Goal: Entertainment & Leisure: Consume media (video, audio)

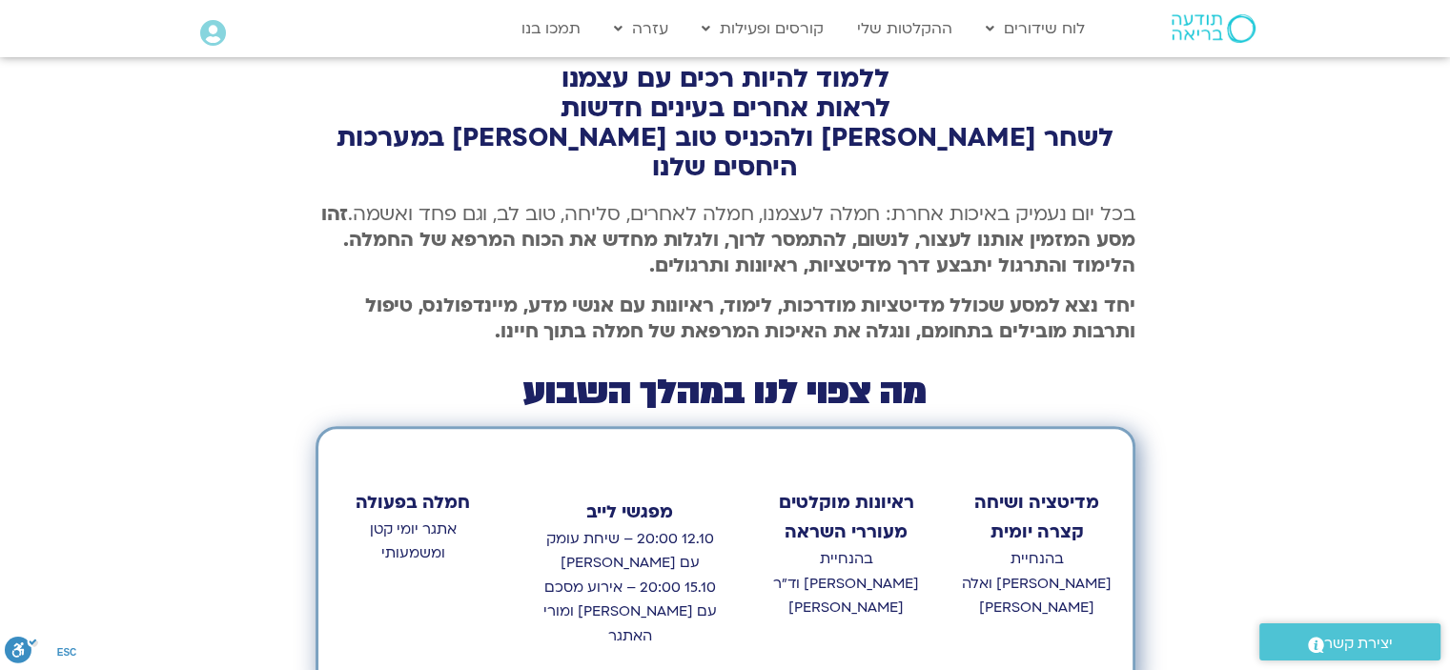
scroll to position [572, 0]
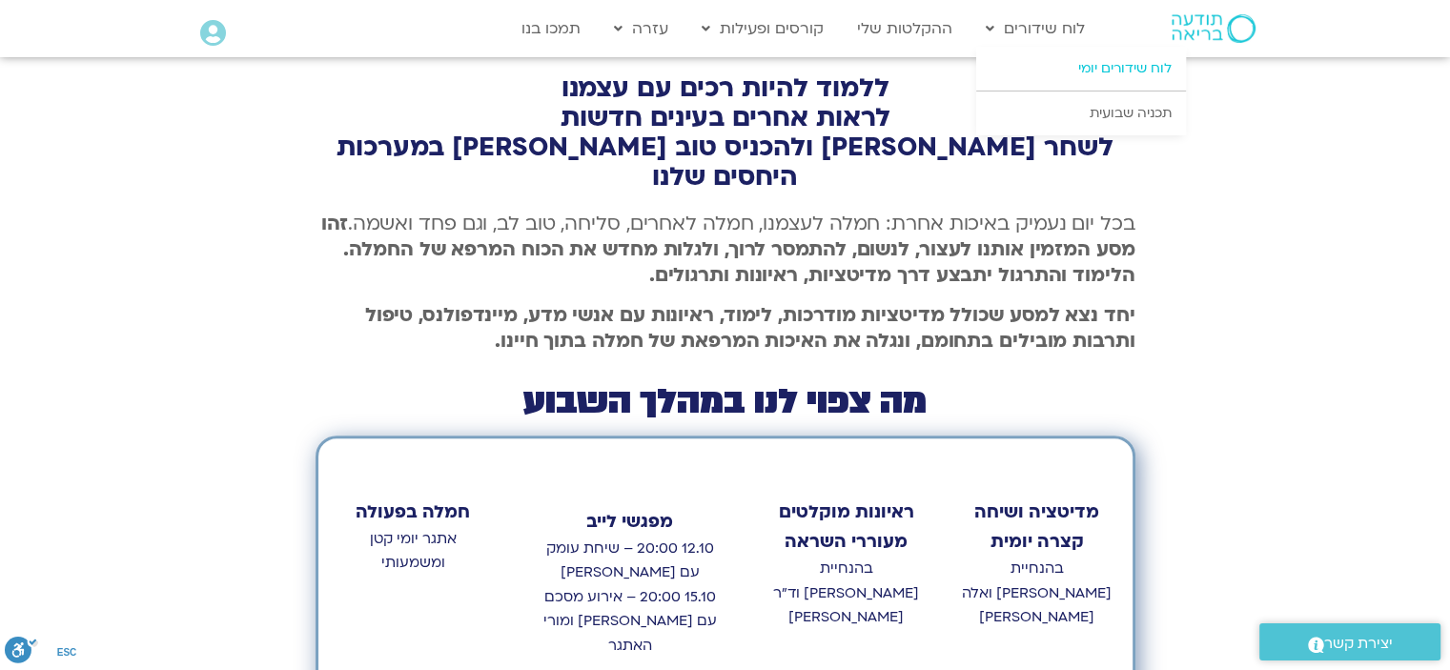
click at [1041, 79] on link "לוח שידורים יומי" at bounding box center [1081, 69] width 210 height 44
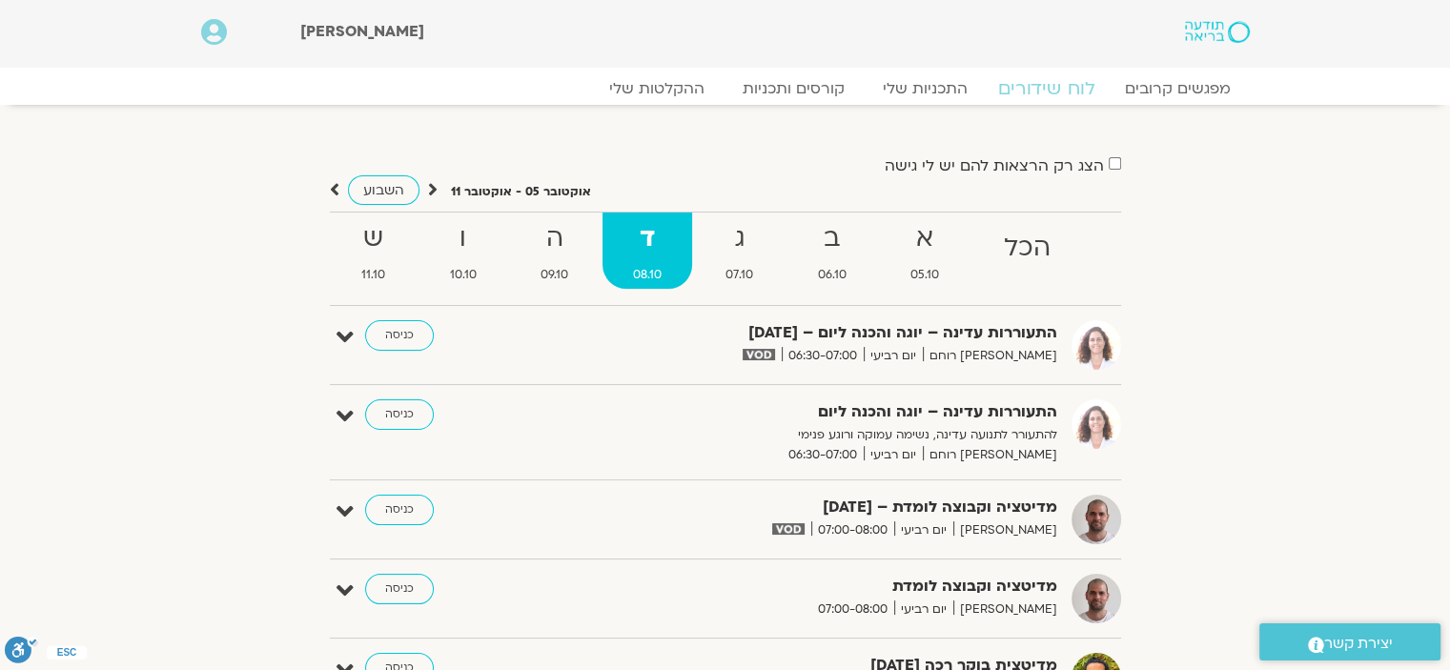
drag, startPoint x: 0, startPoint y: 0, endPoint x: 1013, endPoint y: 75, distance: 1015.3
click at [1051, 98] on link "לוח שידורים" at bounding box center [1045, 88] width 143 height 23
click at [346, 338] on icon at bounding box center [345, 337] width 17 height 27
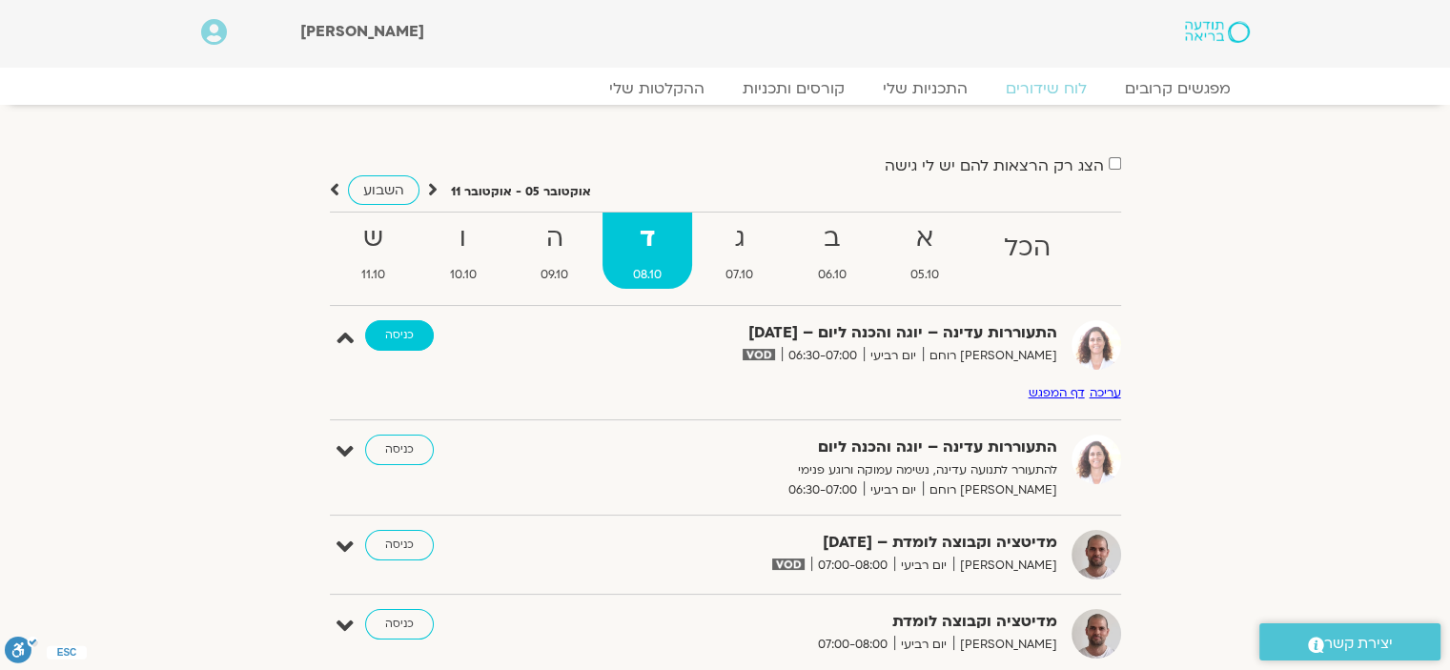
click at [406, 333] on link "כניסה" at bounding box center [399, 335] width 69 height 31
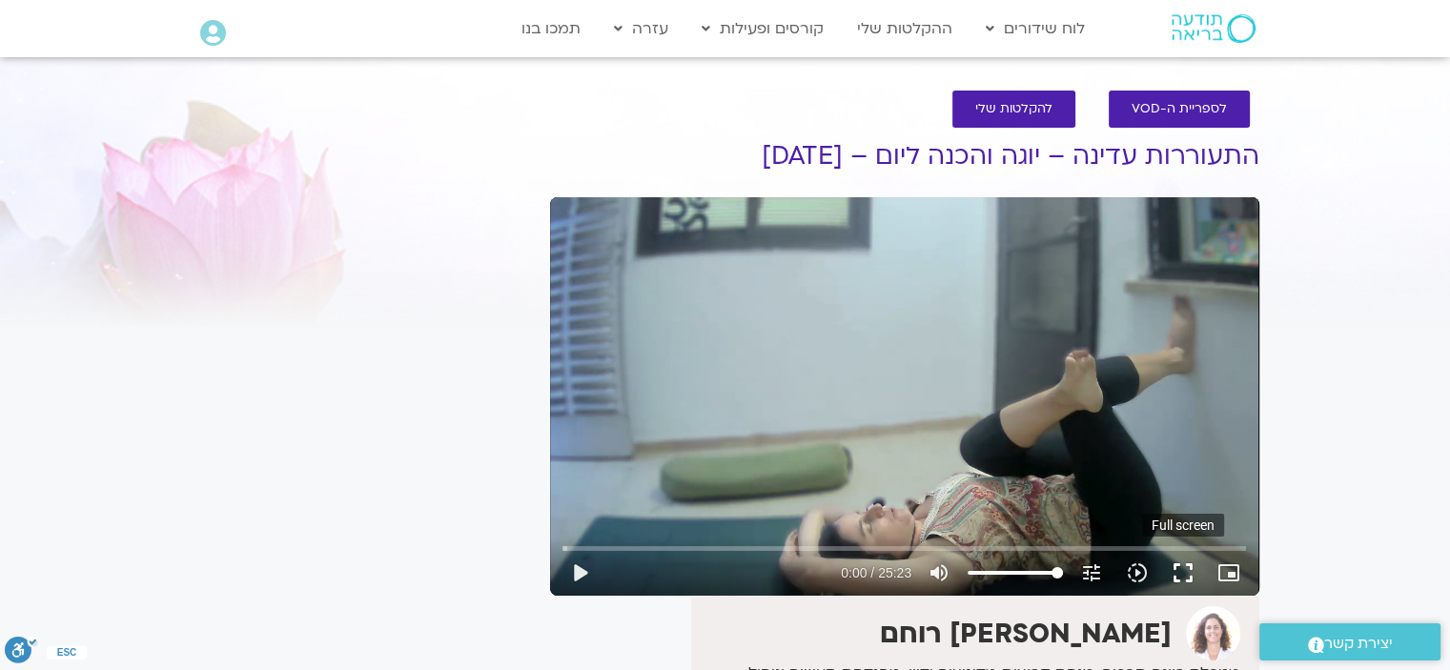
click at [1182, 567] on button "fullscreen" at bounding box center [1183, 573] width 46 height 46
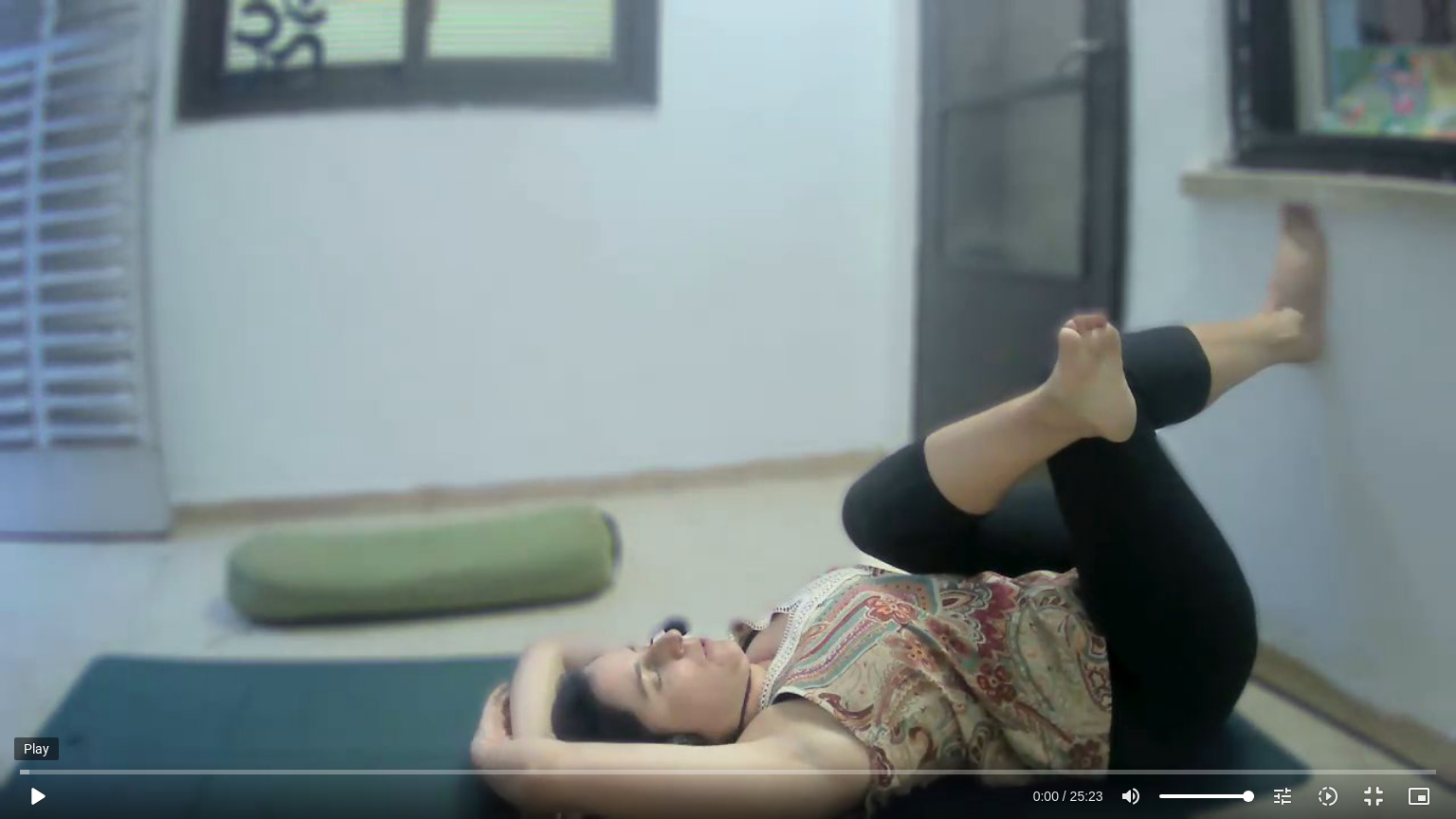
click at [35, 665] on button "play_arrow" at bounding box center [37, 796] width 46 height 46
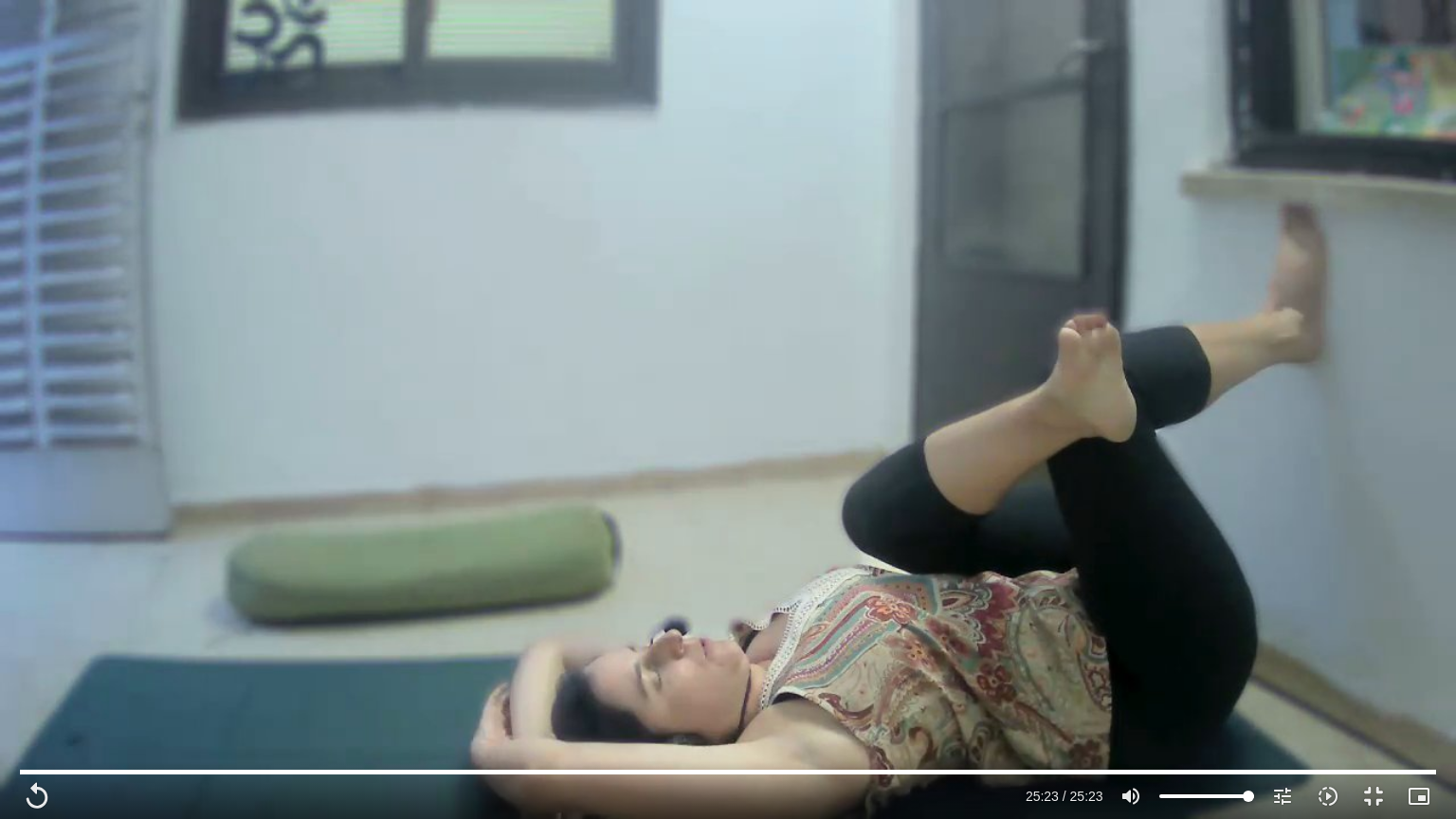
click at [1441, 665] on div at bounding box center [728, 790] width 1456 height 58
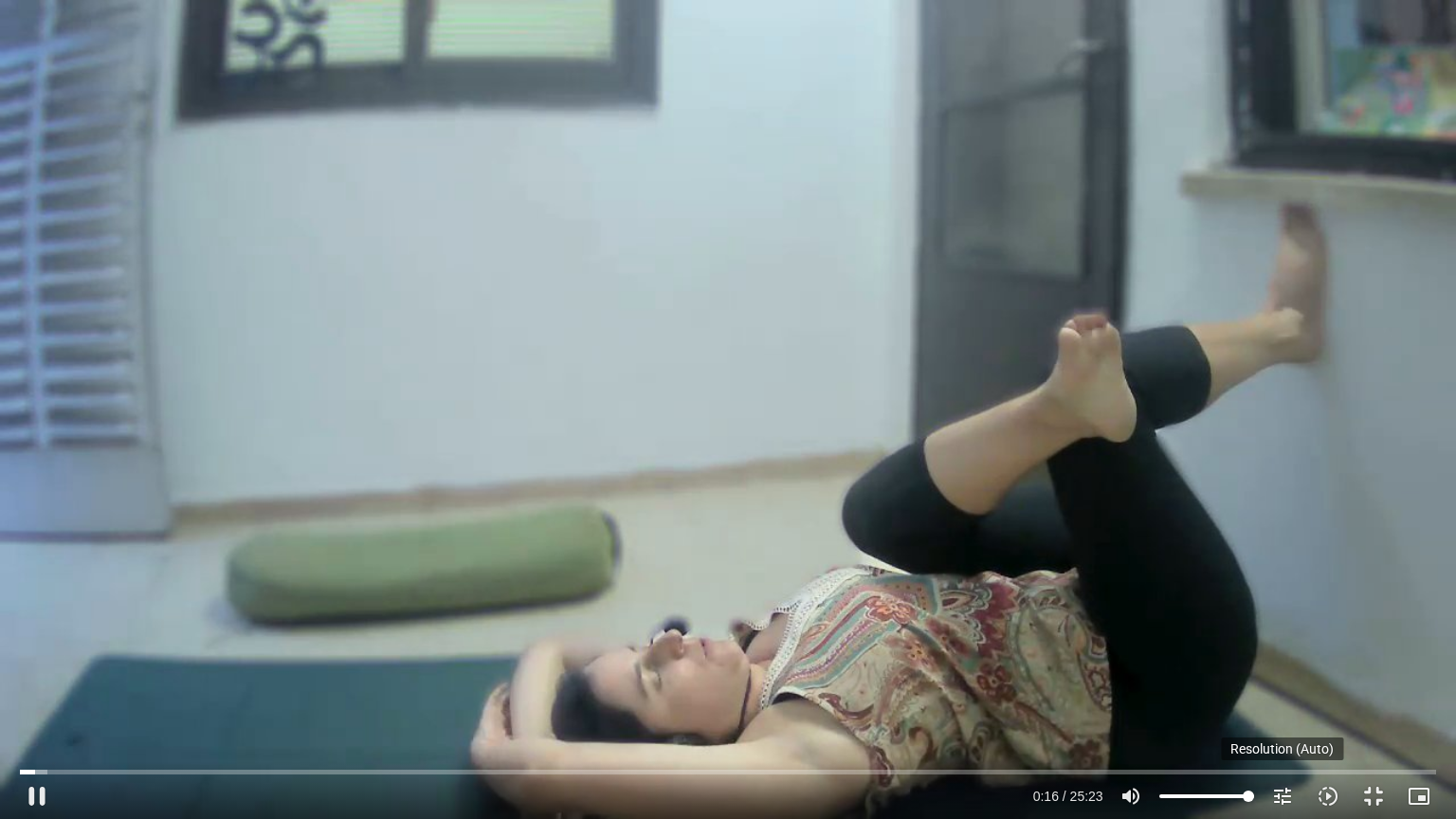
drag, startPoint x: 1294, startPoint y: 808, endPoint x: 1297, endPoint y: 818, distance: 10.4
click at [1297, 665] on button "tune Resolution Auto 720p" at bounding box center [1283, 796] width 46 height 46
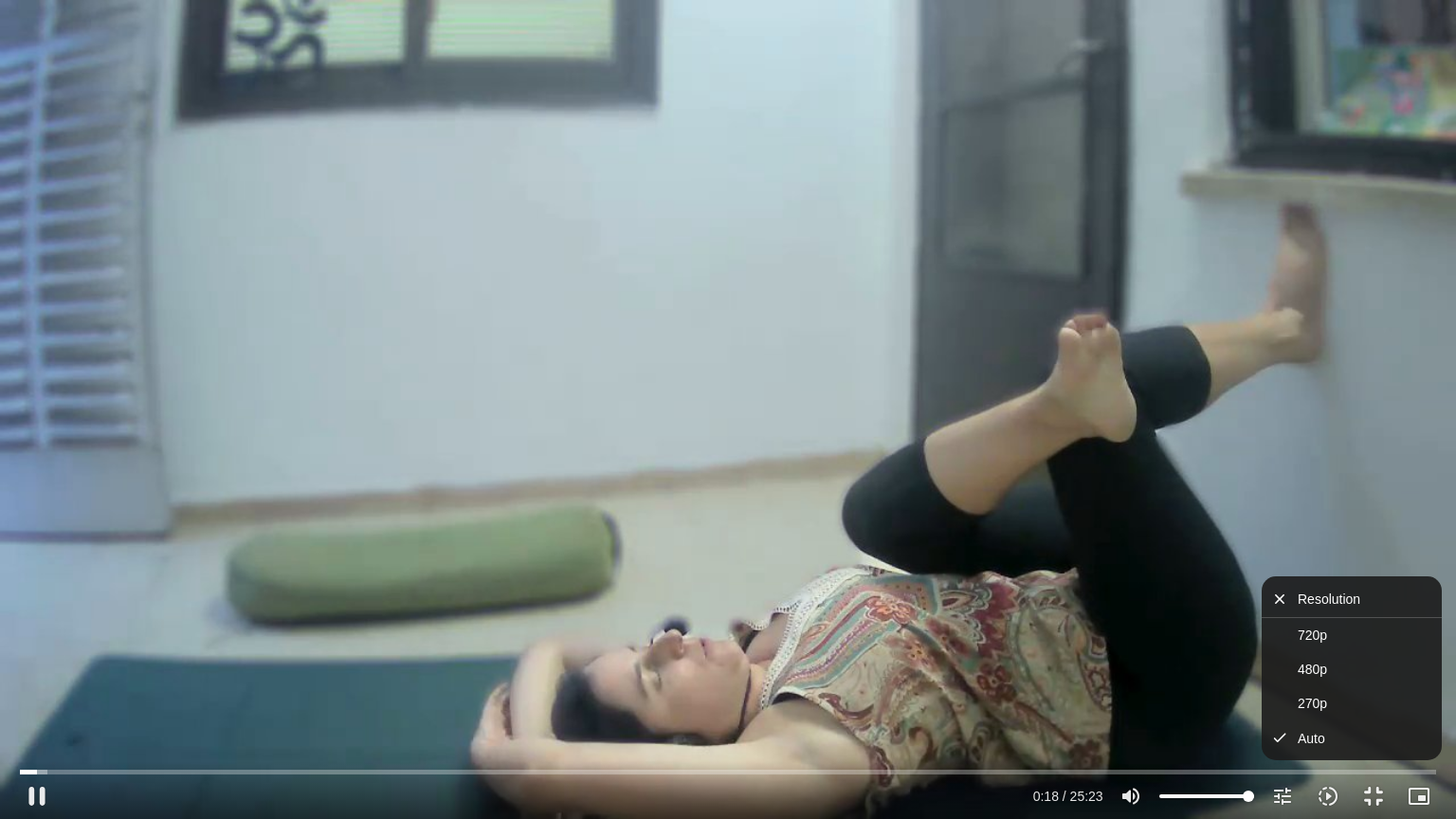
drag, startPoint x: 1078, startPoint y: 622, endPoint x: 1078, endPoint y: 640, distance: 18.0
click at [1078, 640] on div "Skip ad 1:43 pause 0:18 / 25:23 volume_up Mute tune Resolution Auto 720p slow_m…" at bounding box center [728, 410] width 1456 height 819
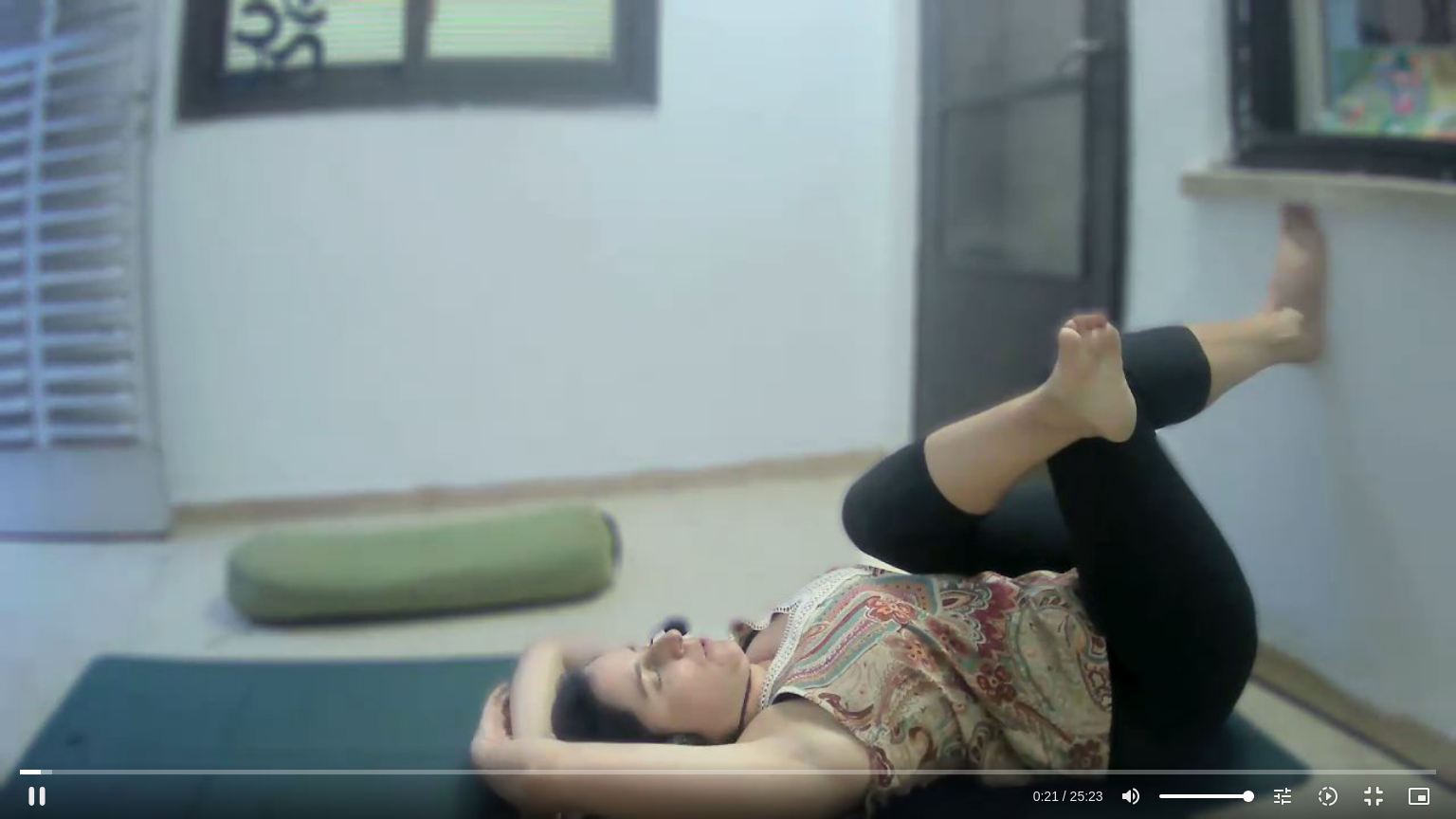
type input "22.121829"
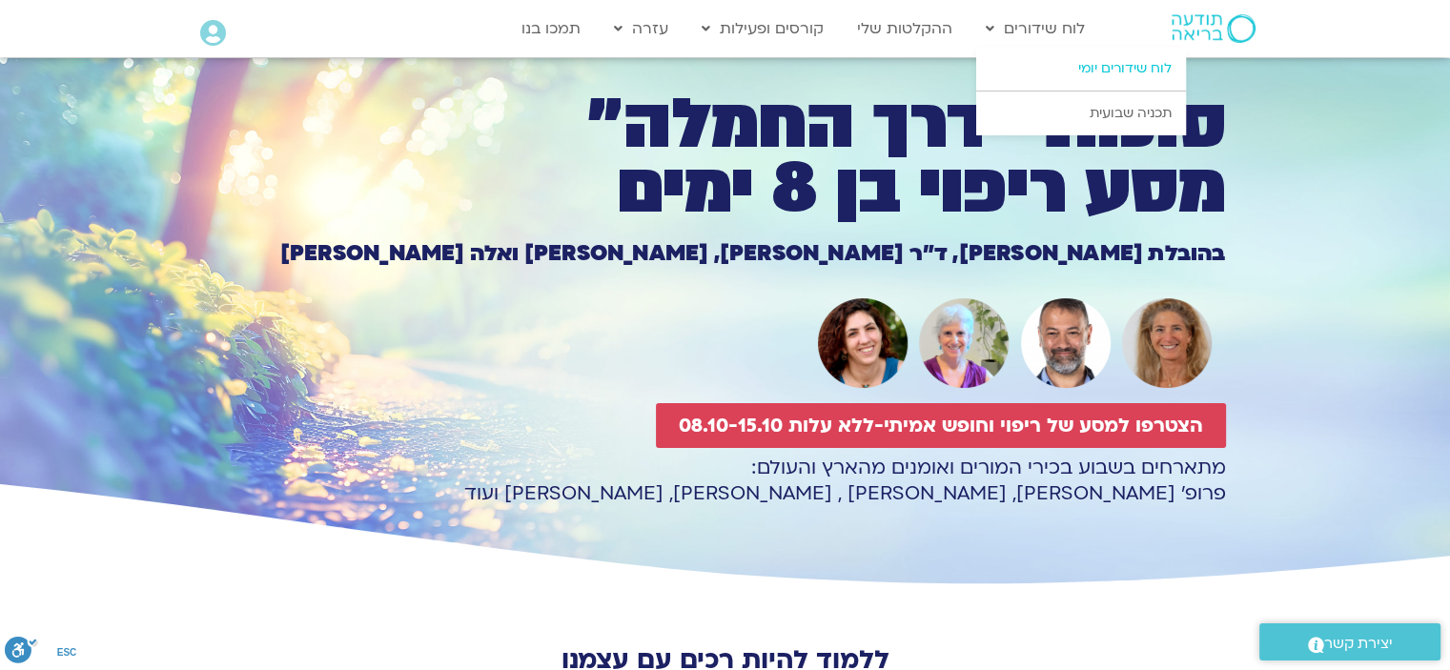
click at [1094, 72] on link "לוח שידורים יומי" at bounding box center [1081, 69] width 210 height 44
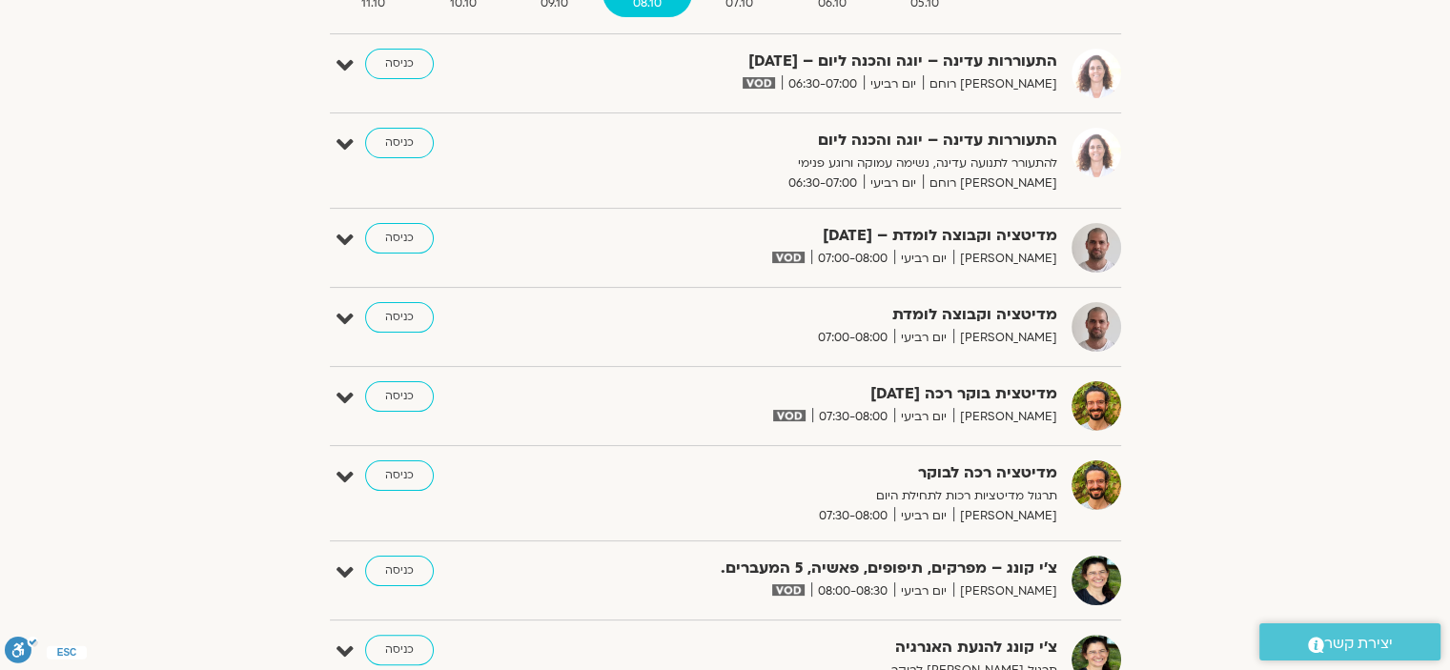
scroll to position [191, 0]
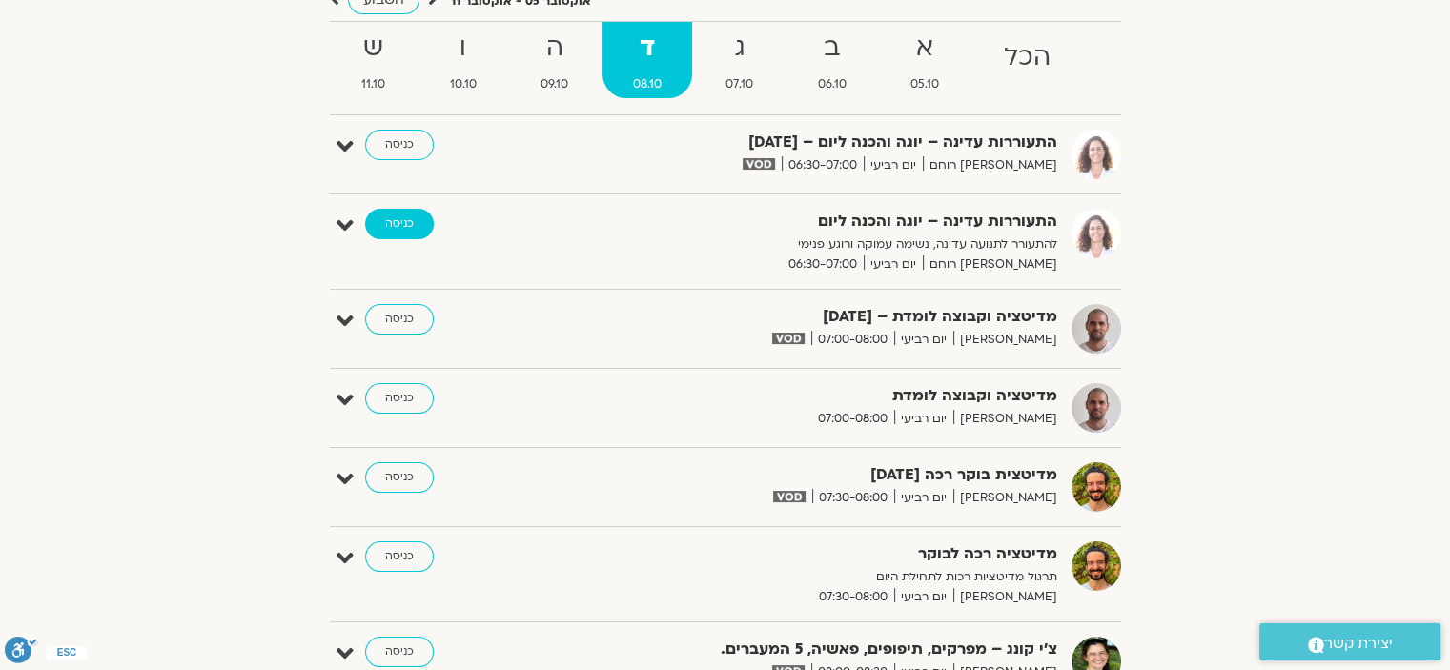
click at [384, 224] on link "כניסה" at bounding box center [399, 224] width 69 height 31
